Goal: Information Seeking & Learning: Learn about a topic

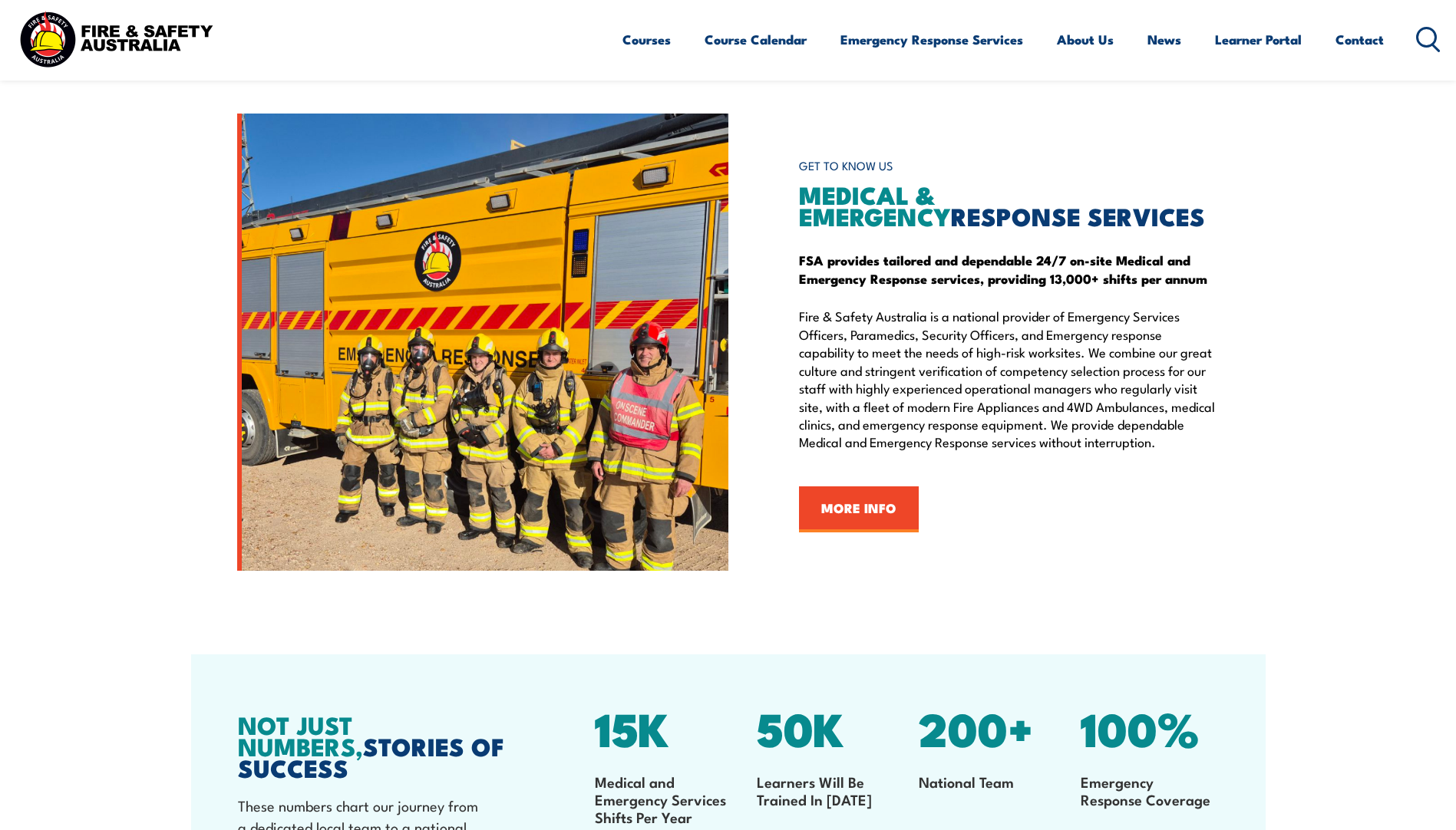
scroll to position [1656, 0]
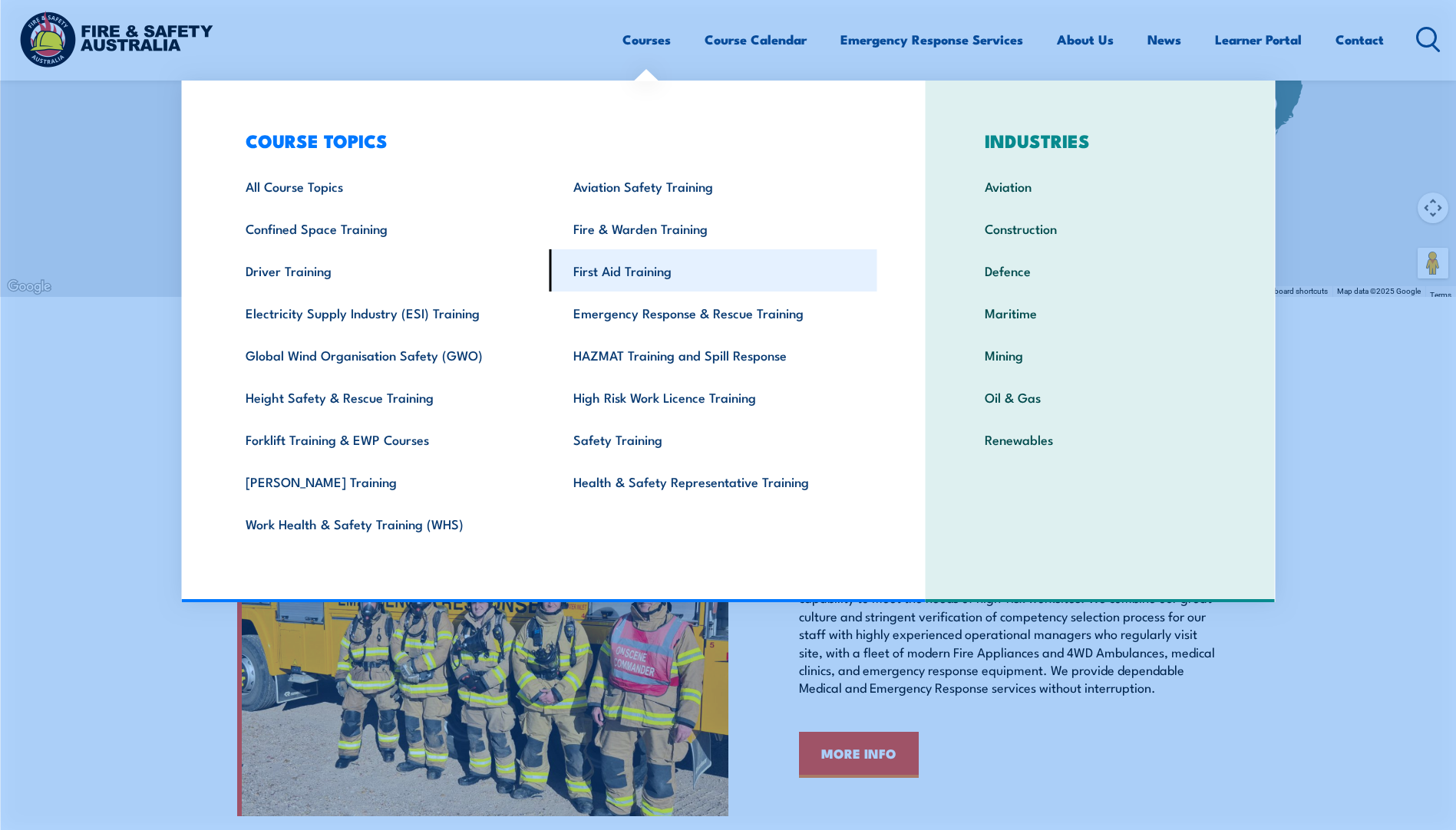
click at [616, 278] on link "First Aid Training" at bounding box center [712, 270] width 327 height 43
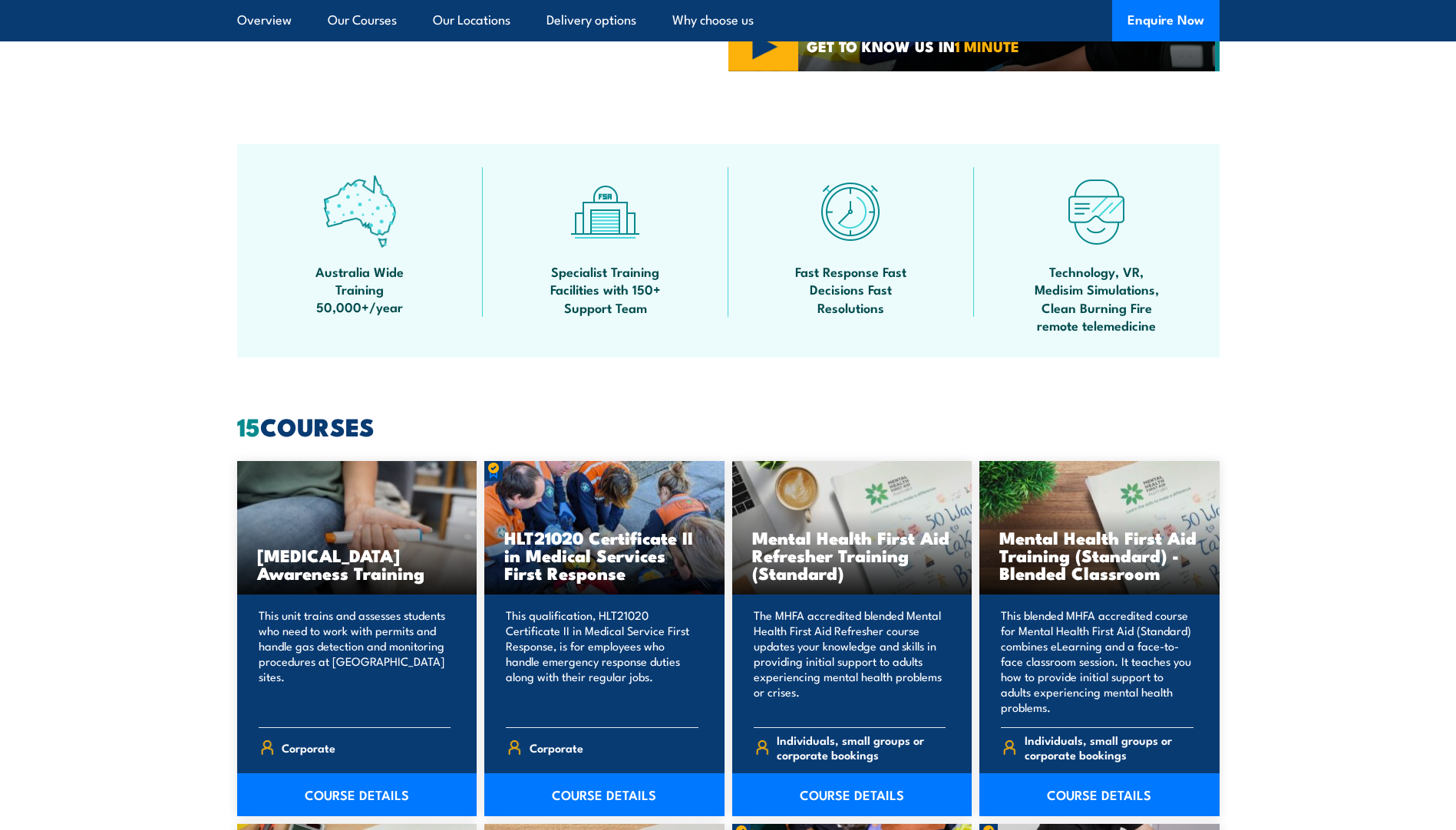
scroll to position [1150, 0]
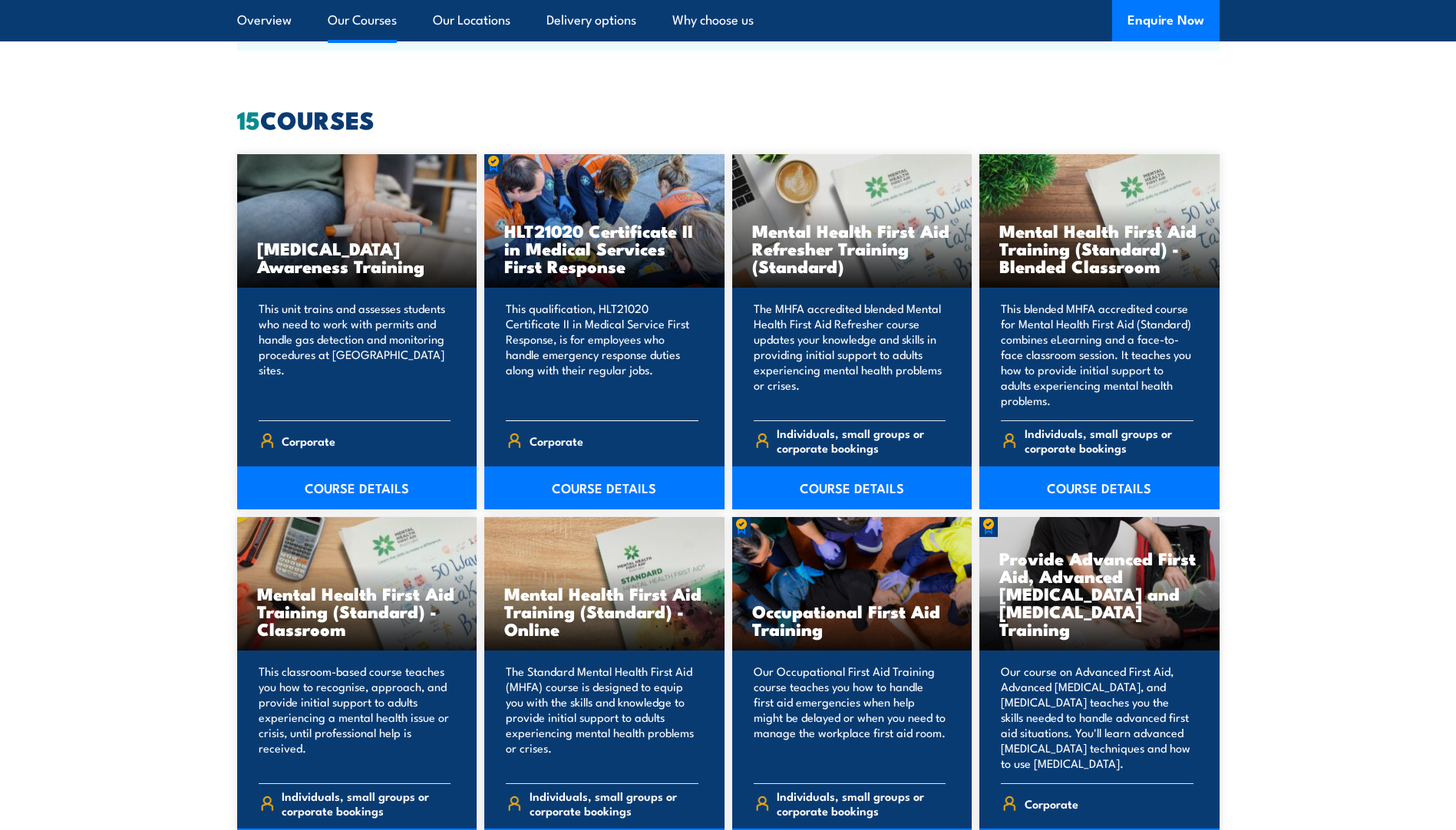
click at [590, 243] on h3 "HLT21020 Certificate II in Medical Services First Response" at bounding box center [604, 248] width 201 height 53
drag, startPoint x: 596, startPoint y: 488, endPoint x: 737, endPoint y: 381, distance: 177.0
click at [595, 488] on link "COURSE DETAILS" at bounding box center [604, 488] width 240 height 43
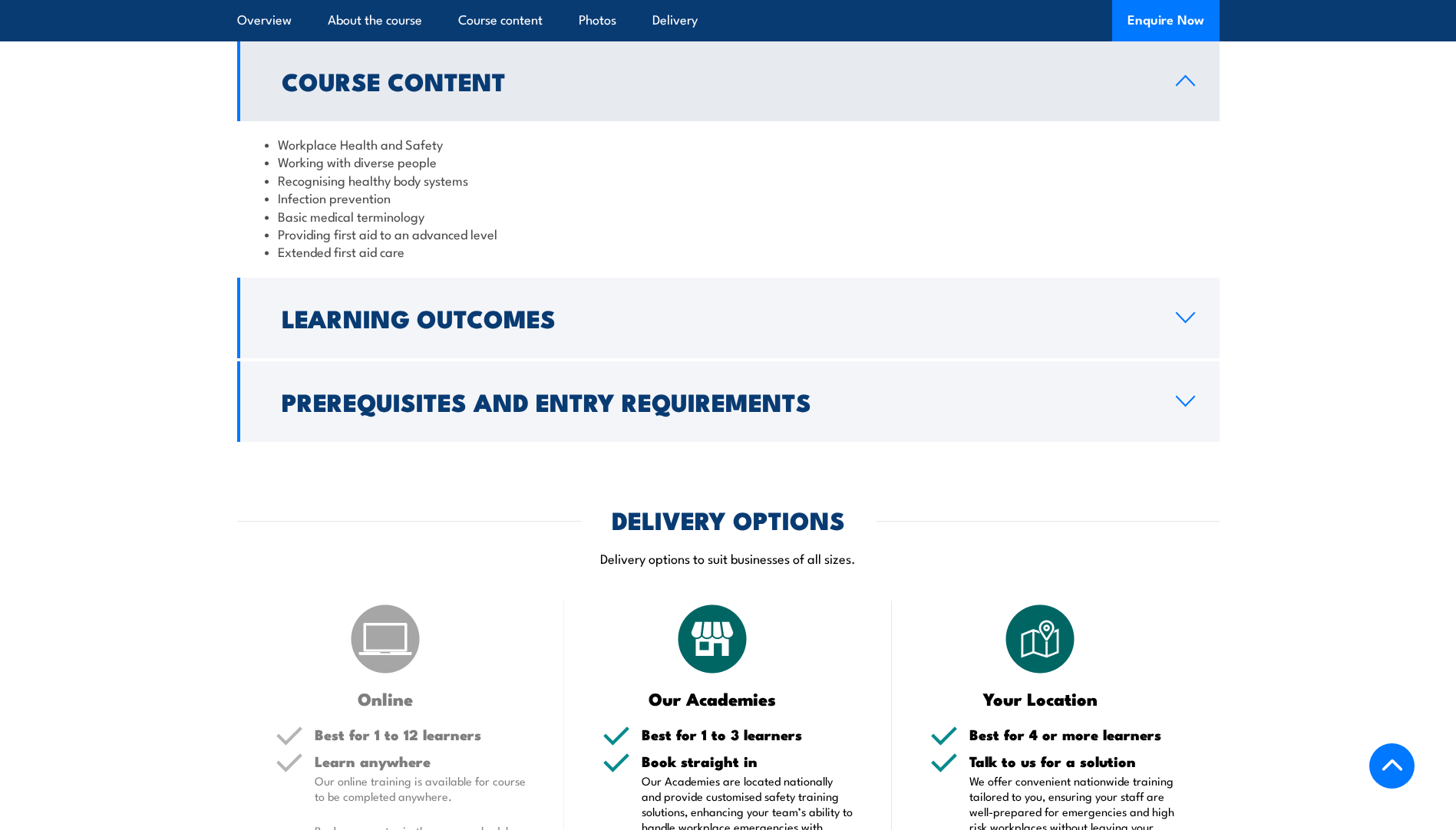
scroll to position [1381, 0]
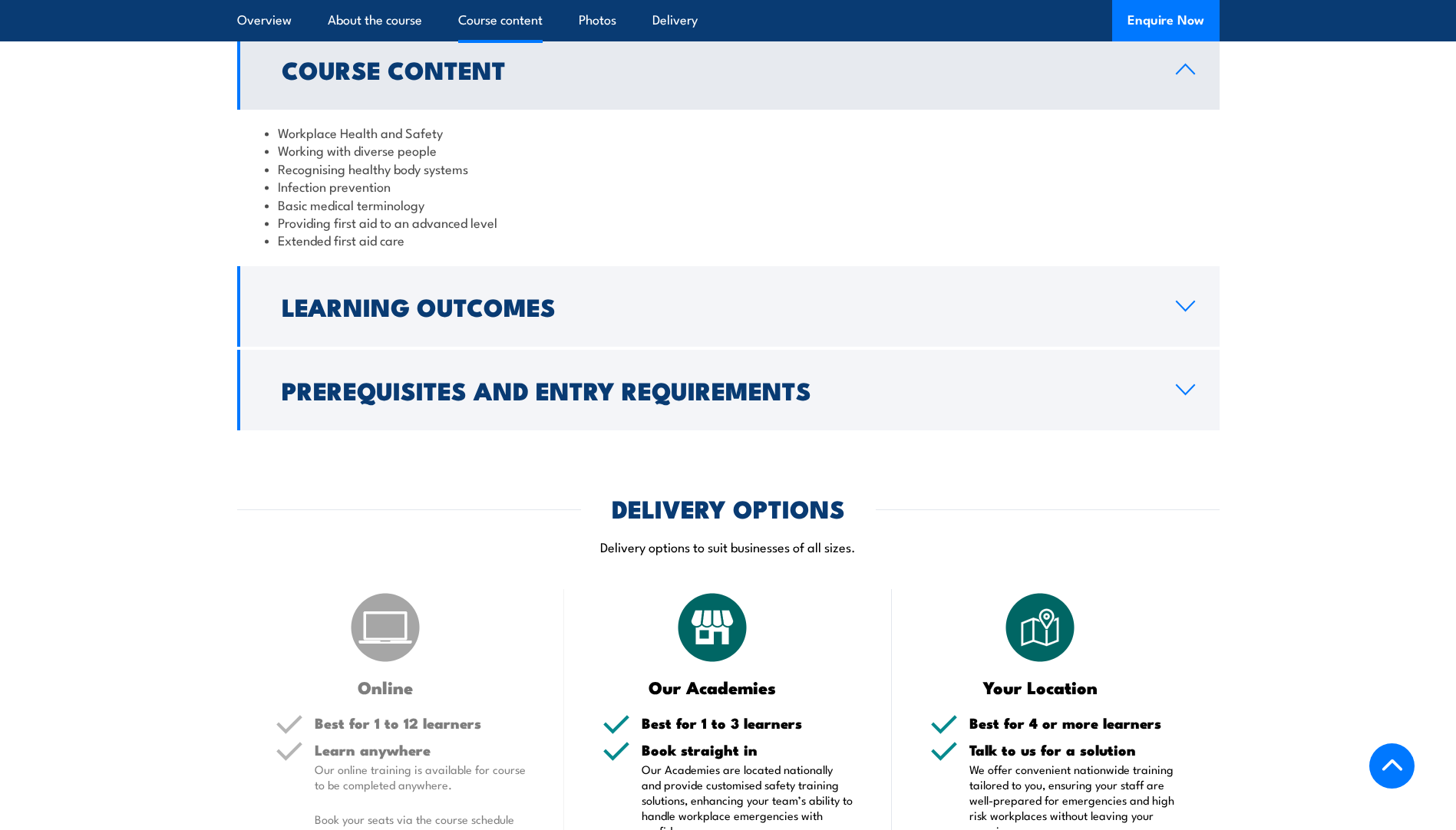
click at [734, 43] on div "COURSES > First Aid Training HLT21020 Certificate II in Medical Services First …" at bounding box center [728, 372] width 1456 height 3504
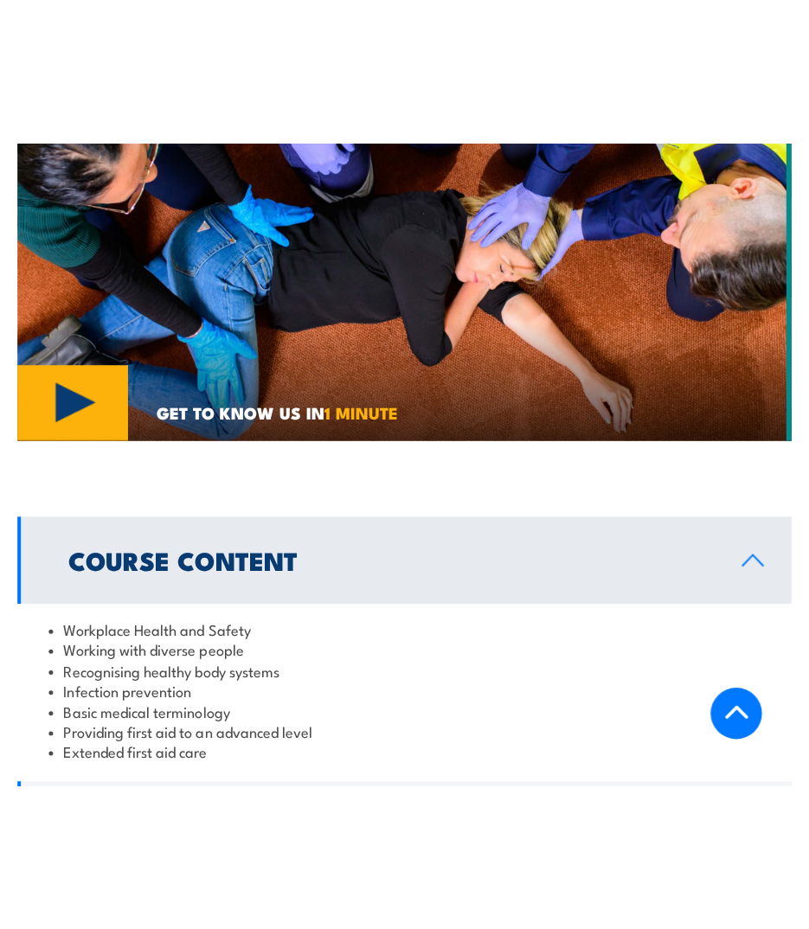
scroll to position [1530, 0]
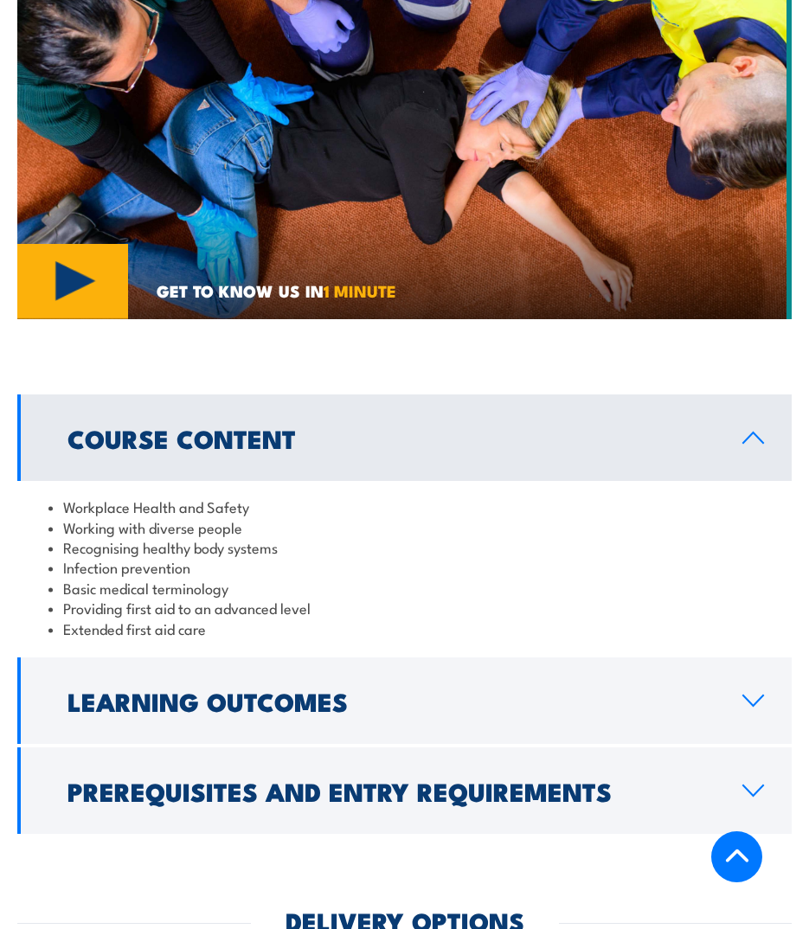
click at [252, 598] on li "Providing first aid to an advanced level" at bounding box center [404, 608] width 712 height 20
click at [279, 689] on h2 "Learning Outcomes" at bounding box center [390, 700] width 647 height 22
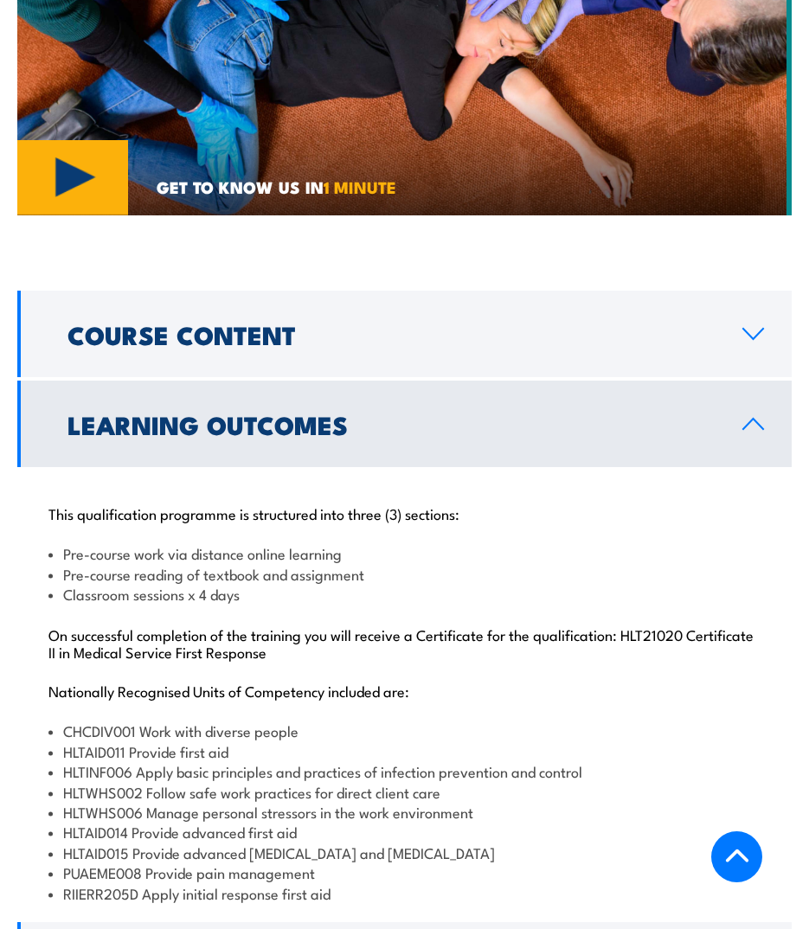
scroll to position [1876, 0]
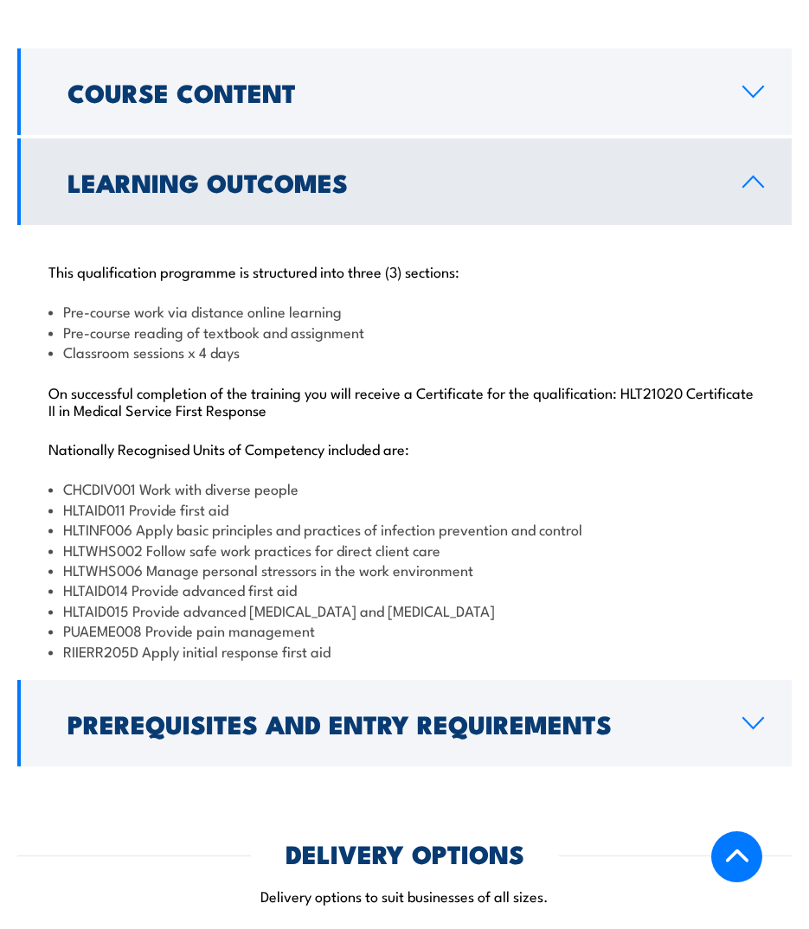
click at [273, 519] on li "HLTINF006 Apply basic principles and practices of infection prevention and cont…" at bounding box center [404, 529] width 712 height 20
click at [595, 519] on li "HLTINF006 Apply basic principles and practices of infection prevention and cont…" at bounding box center [404, 529] width 712 height 20
click at [322, 580] on li "HLTAID014 Provide advanced first aid" at bounding box center [404, 590] width 712 height 20
click at [108, 580] on li "HLTAID014 Provide advanced first aid" at bounding box center [404, 590] width 712 height 20
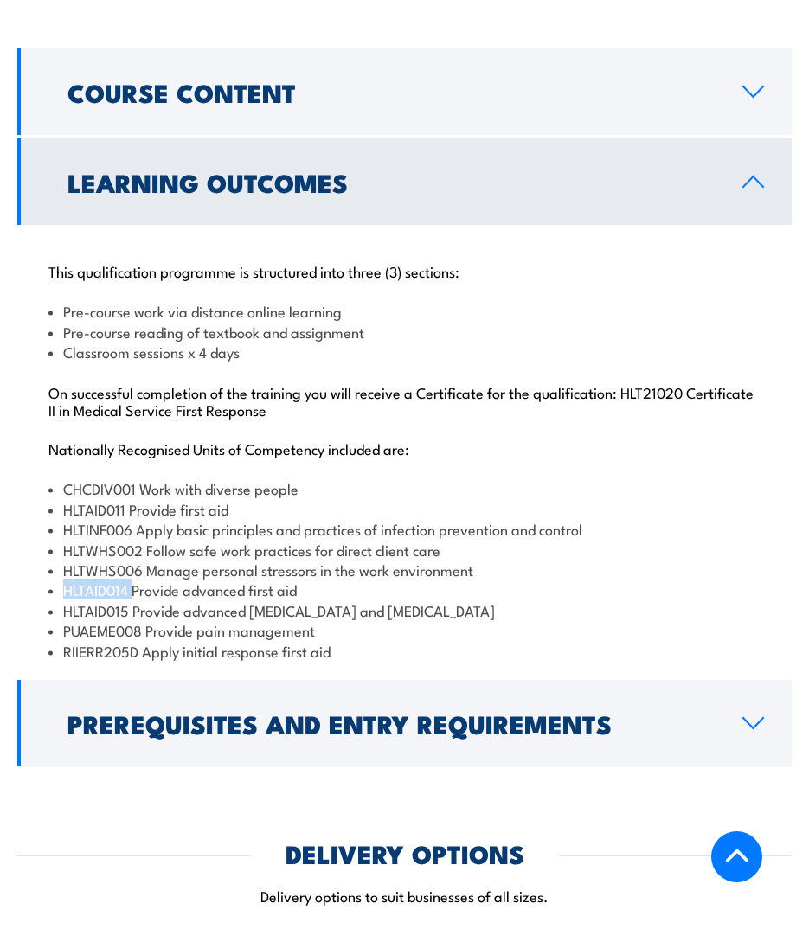
copy li "HLTAID014"
click at [98, 600] on li "HLTAID015 Provide advanced resuscitation and oxygen therapy" at bounding box center [404, 610] width 712 height 20
copy li "HLTAID015"
click at [108, 620] on li "PUAEME008 Provide pain management" at bounding box center [404, 630] width 712 height 20
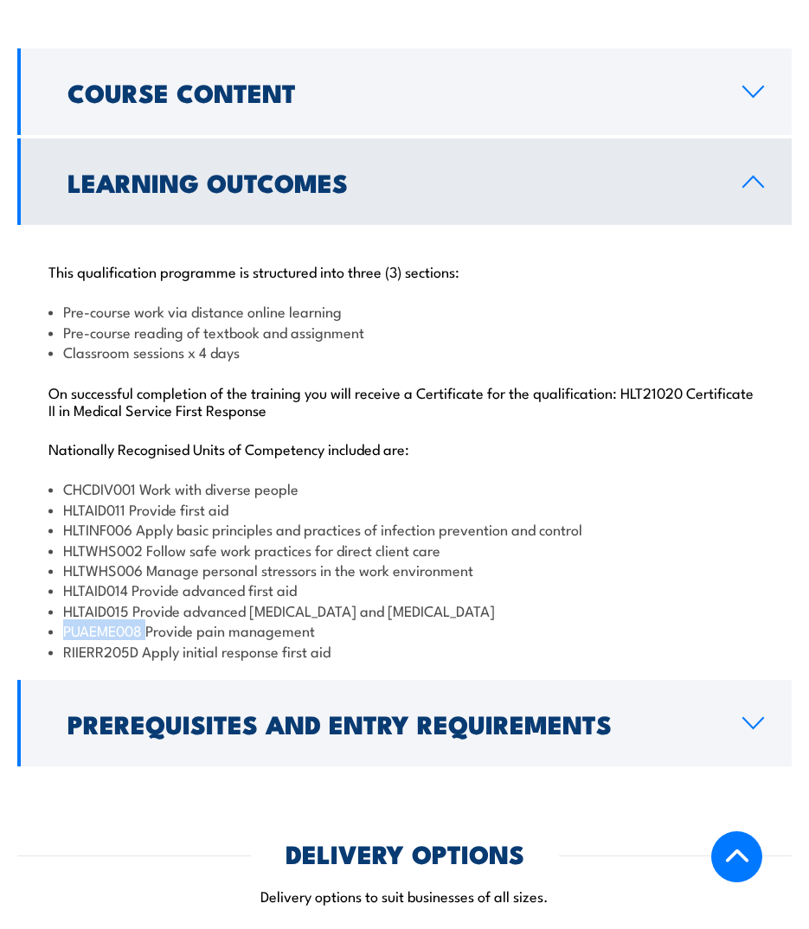
click at [108, 620] on li "PUAEME008 Provide pain management" at bounding box center [404, 630] width 712 height 20
copy li "PUAEME008"
